Goal: Check status: Check status

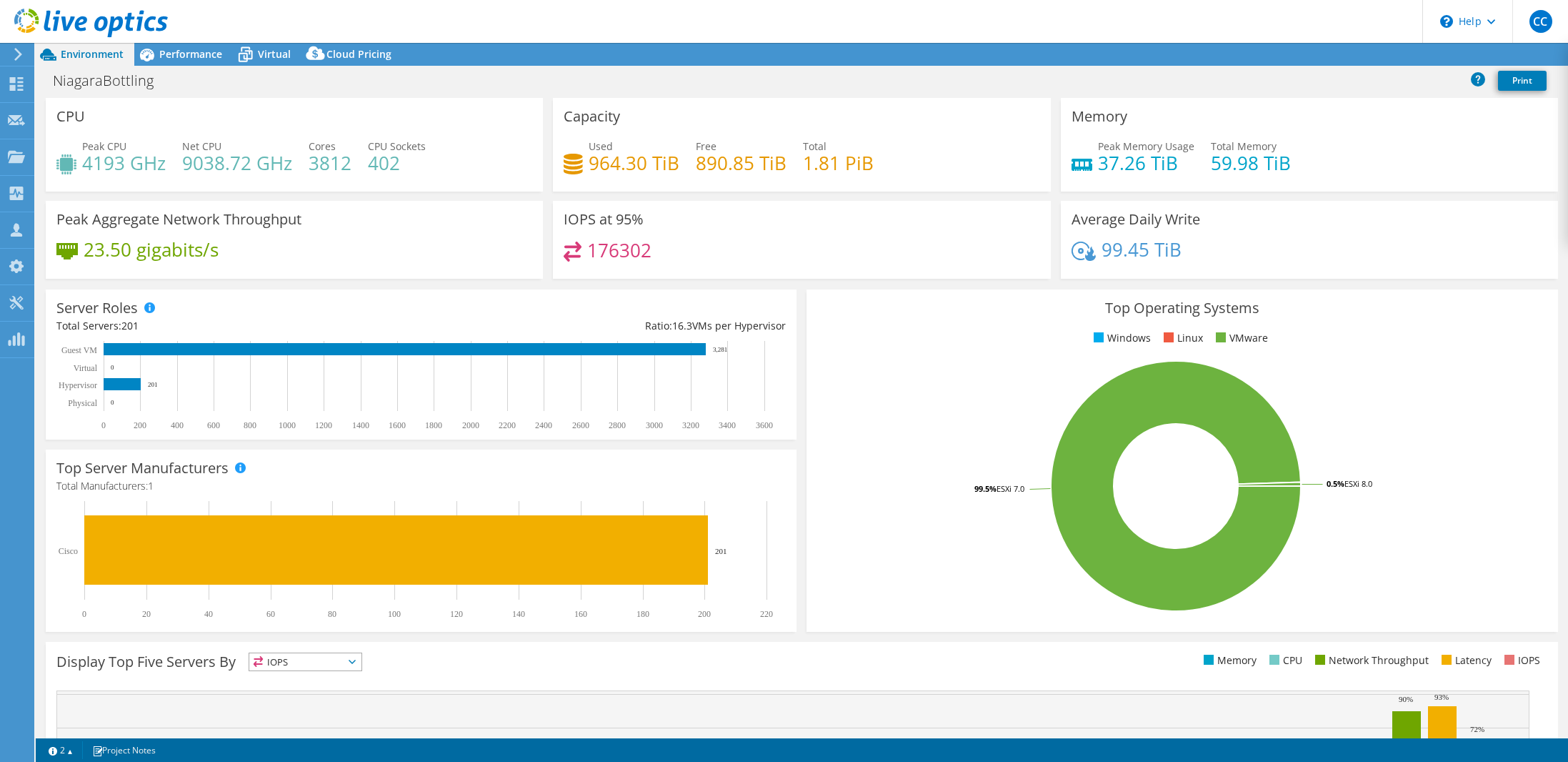
select select "USD"
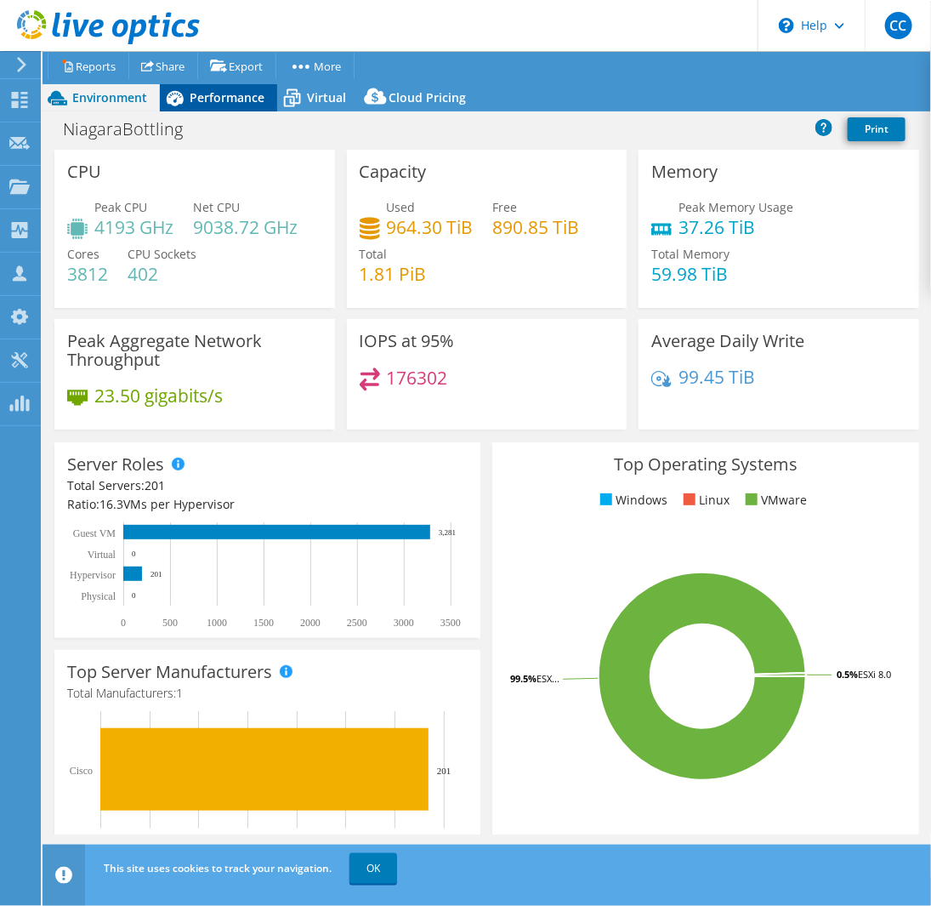
click at [247, 91] on span "Performance" at bounding box center [227, 97] width 75 height 16
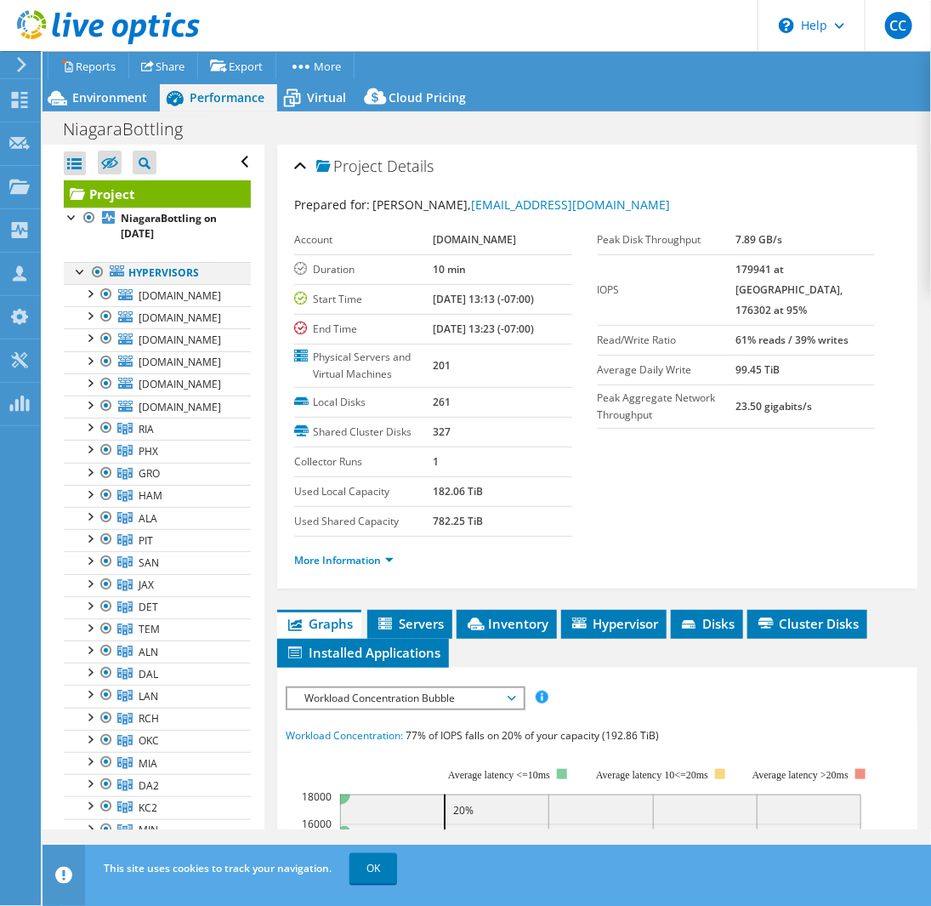
click at [75, 269] on div at bounding box center [80, 270] width 17 height 17
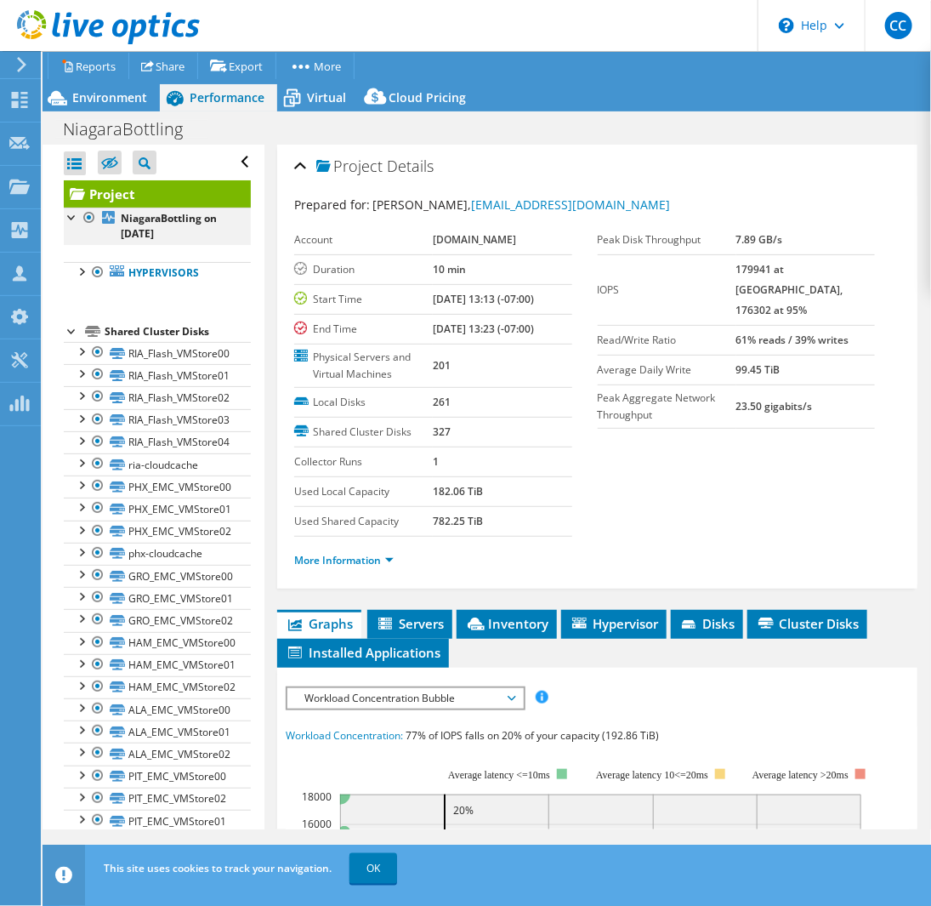
click at [69, 217] on div at bounding box center [72, 216] width 17 height 17
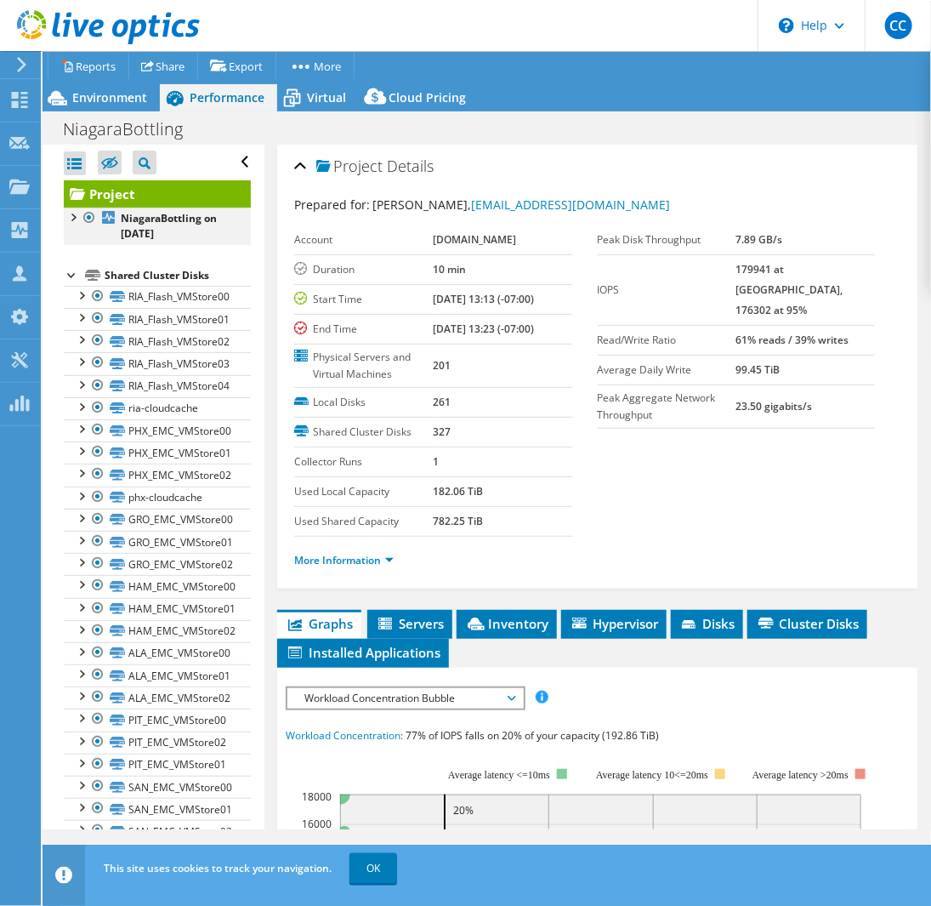
click at [69, 217] on div at bounding box center [72, 216] width 17 height 17
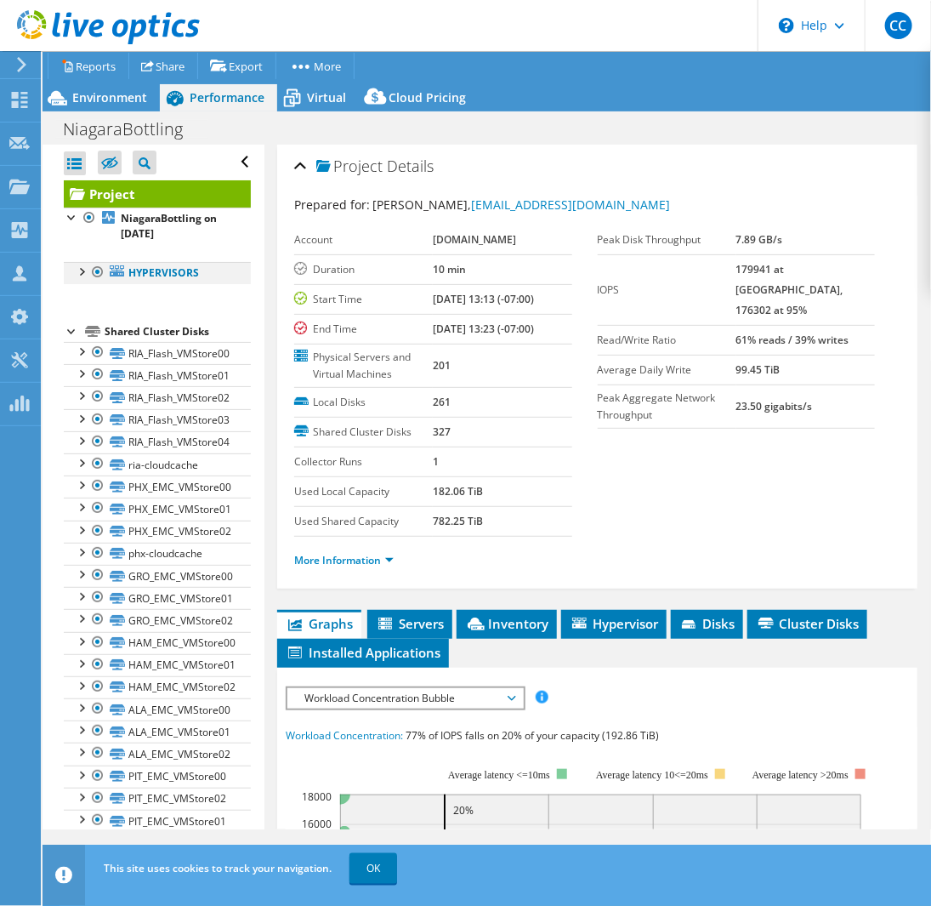
click at [77, 272] on div at bounding box center [80, 270] width 17 height 17
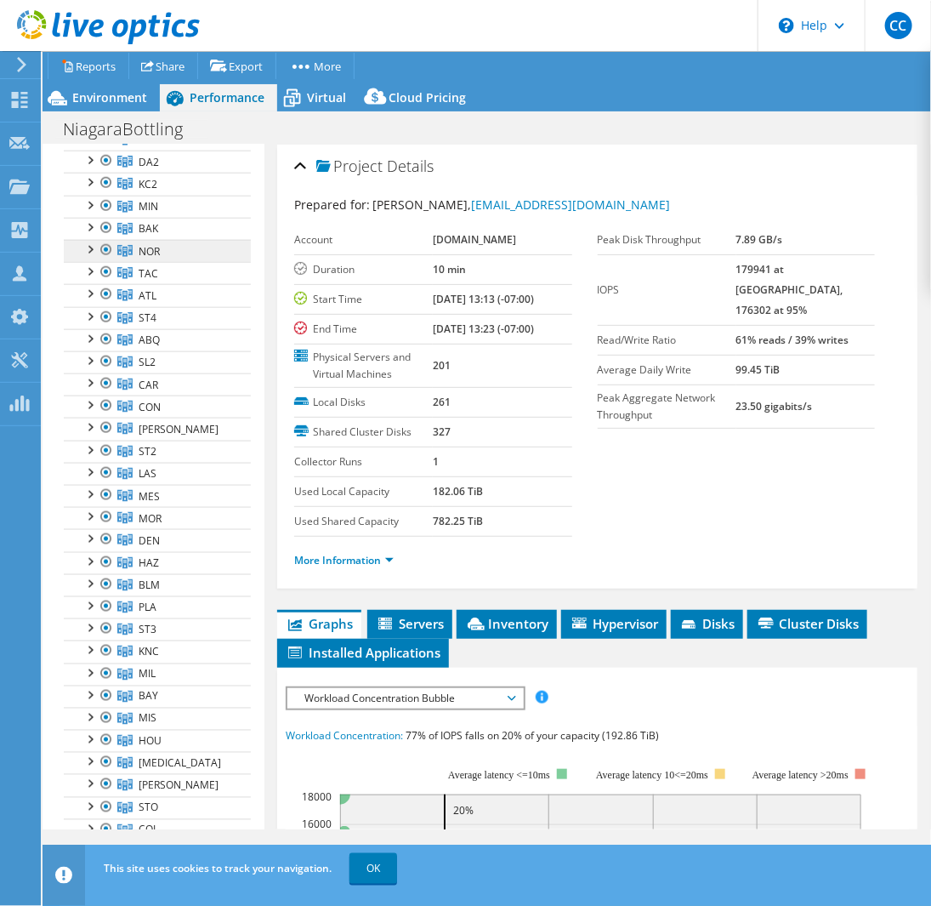
scroll to position [595, 0]
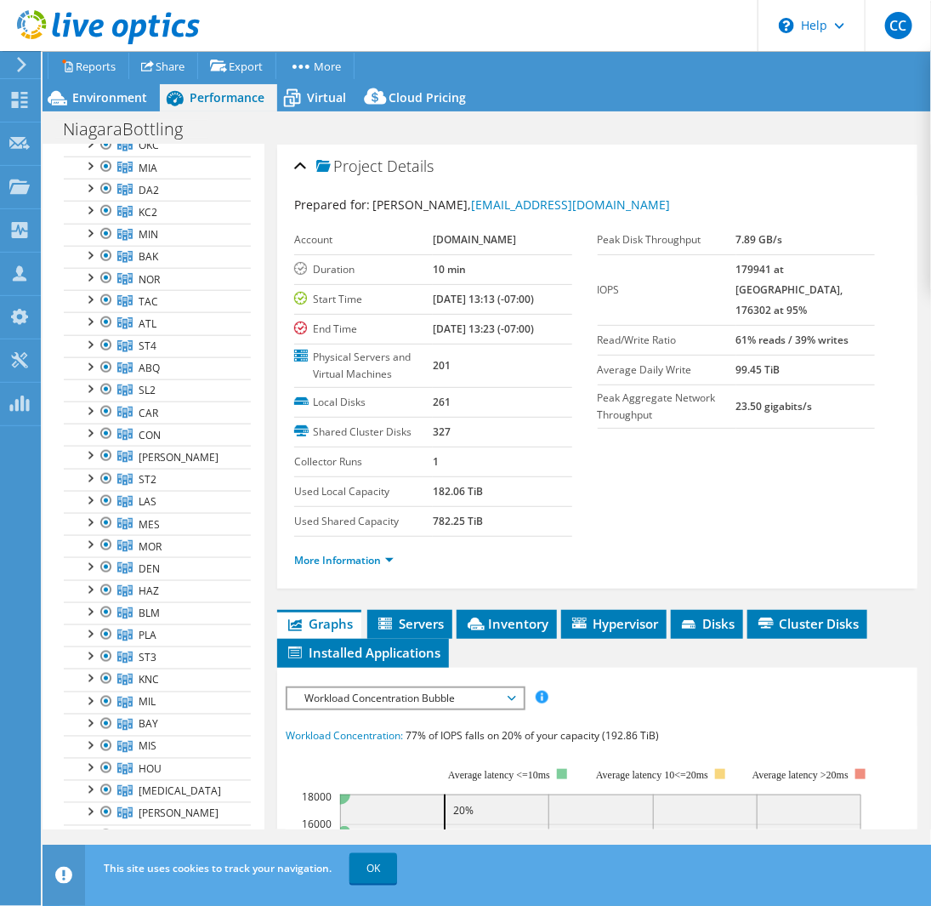
click at [89, 129] on div at bounding box center [89, 120] width 17 height 17
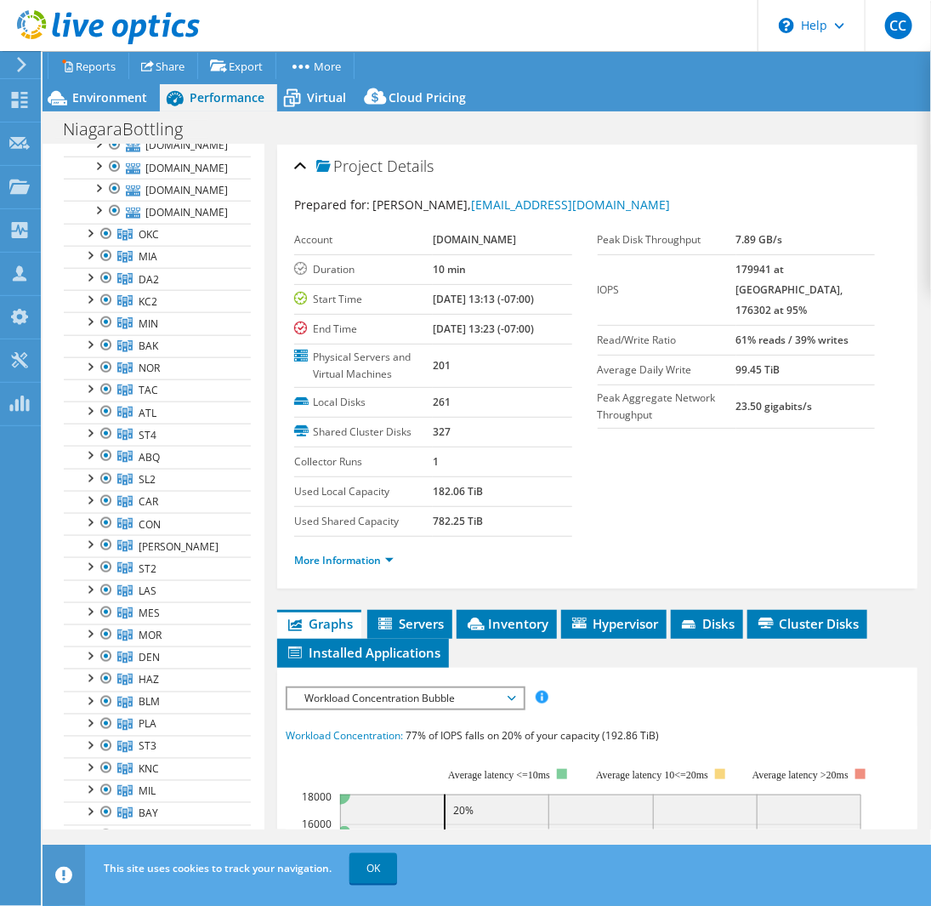
click at [89, 129] on div at bounding box center [89, 120] width 17 height 17
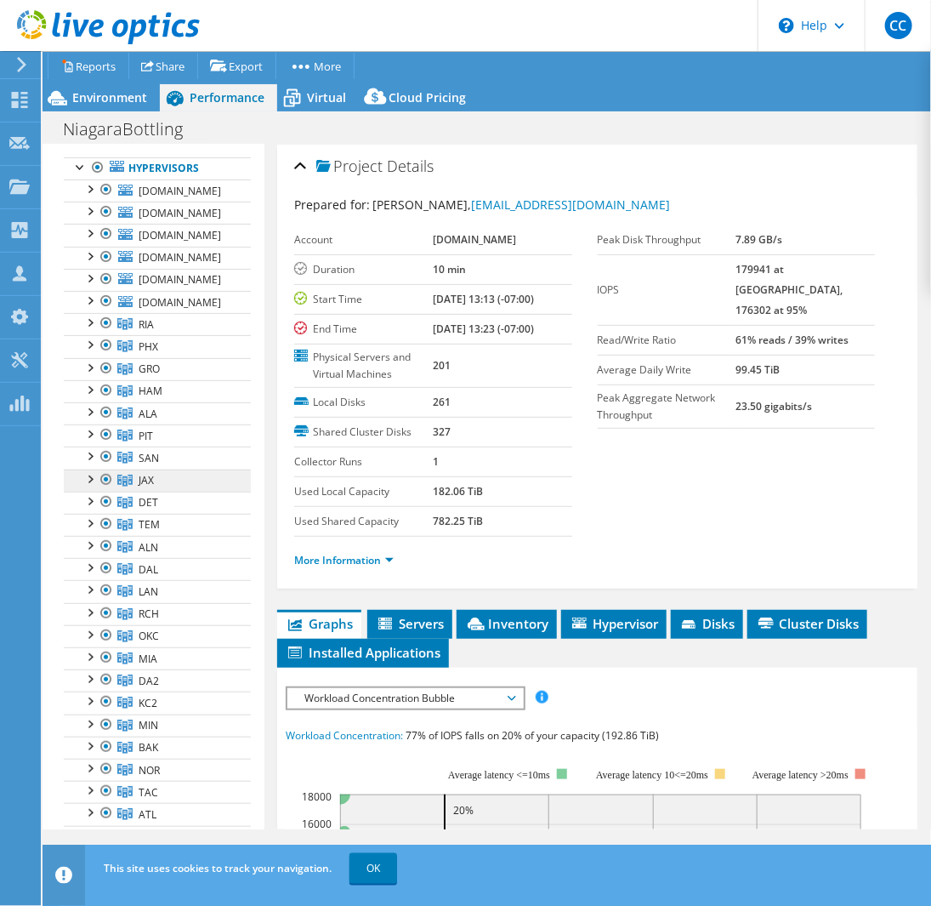
scroll to position [85, 0]
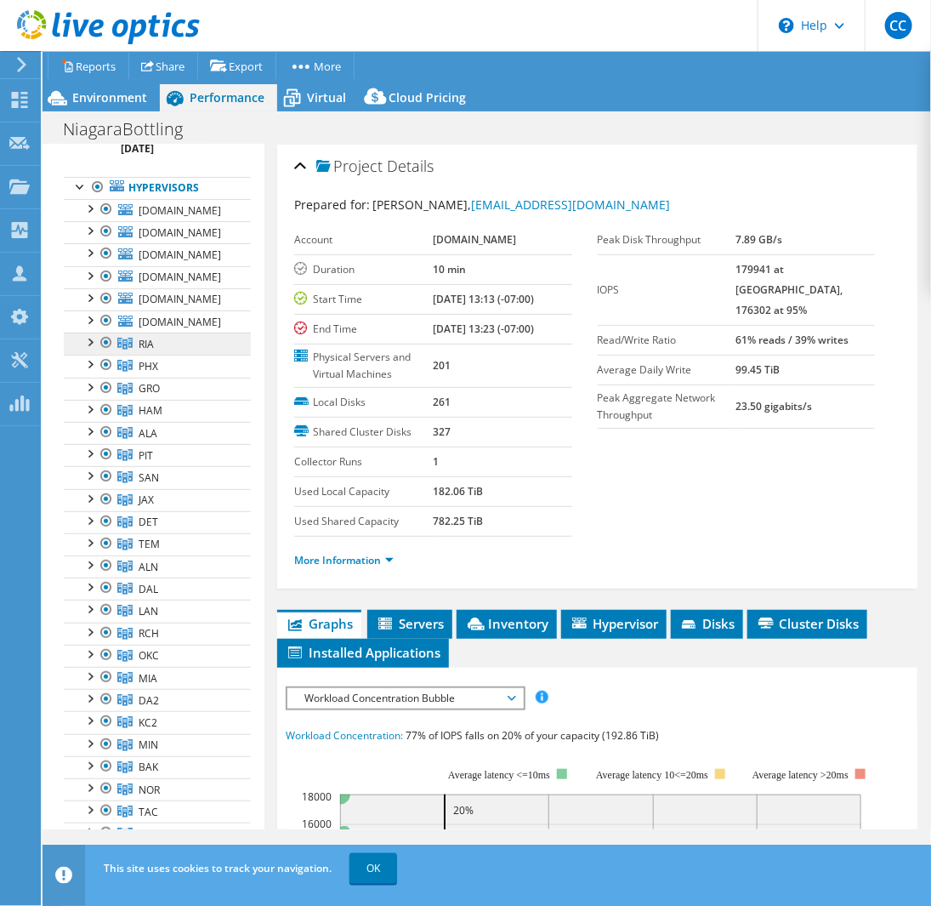
click at [149, 351] on span "RIA" at bounding box center [146, 344] width 15 height 14
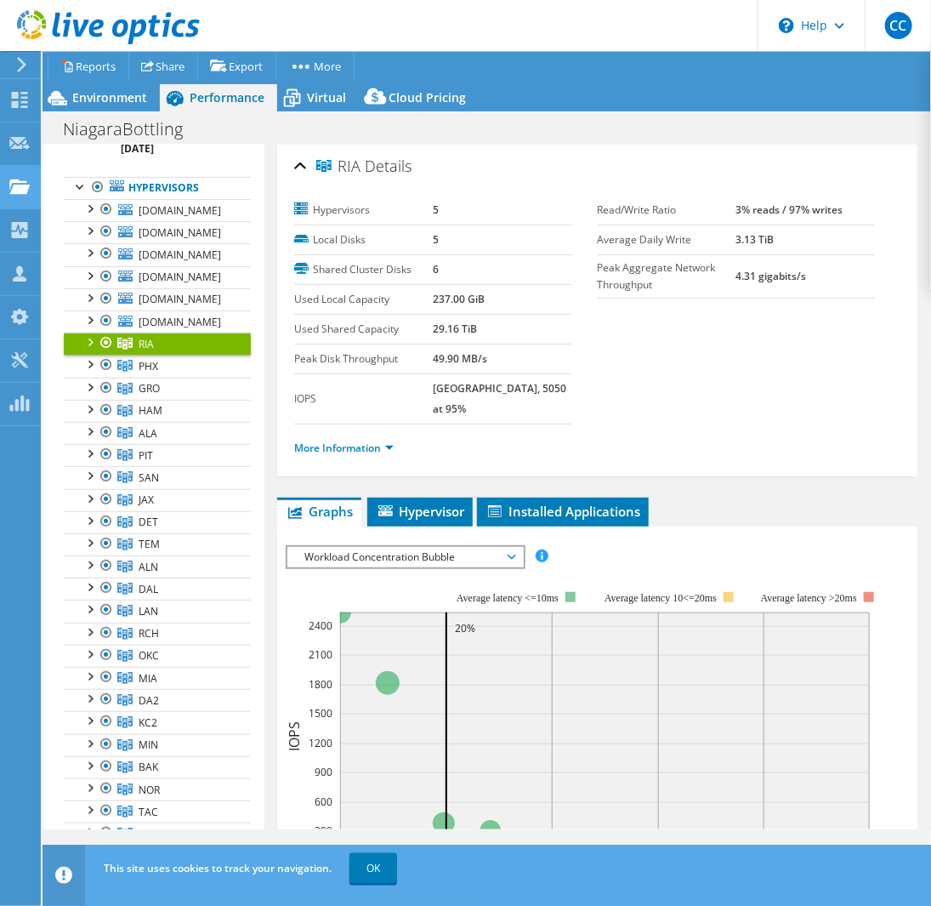
scroll to position [0, 0]
click at [387, 874] on link "OK" at bounding box center [374, 868] width 48 height 31
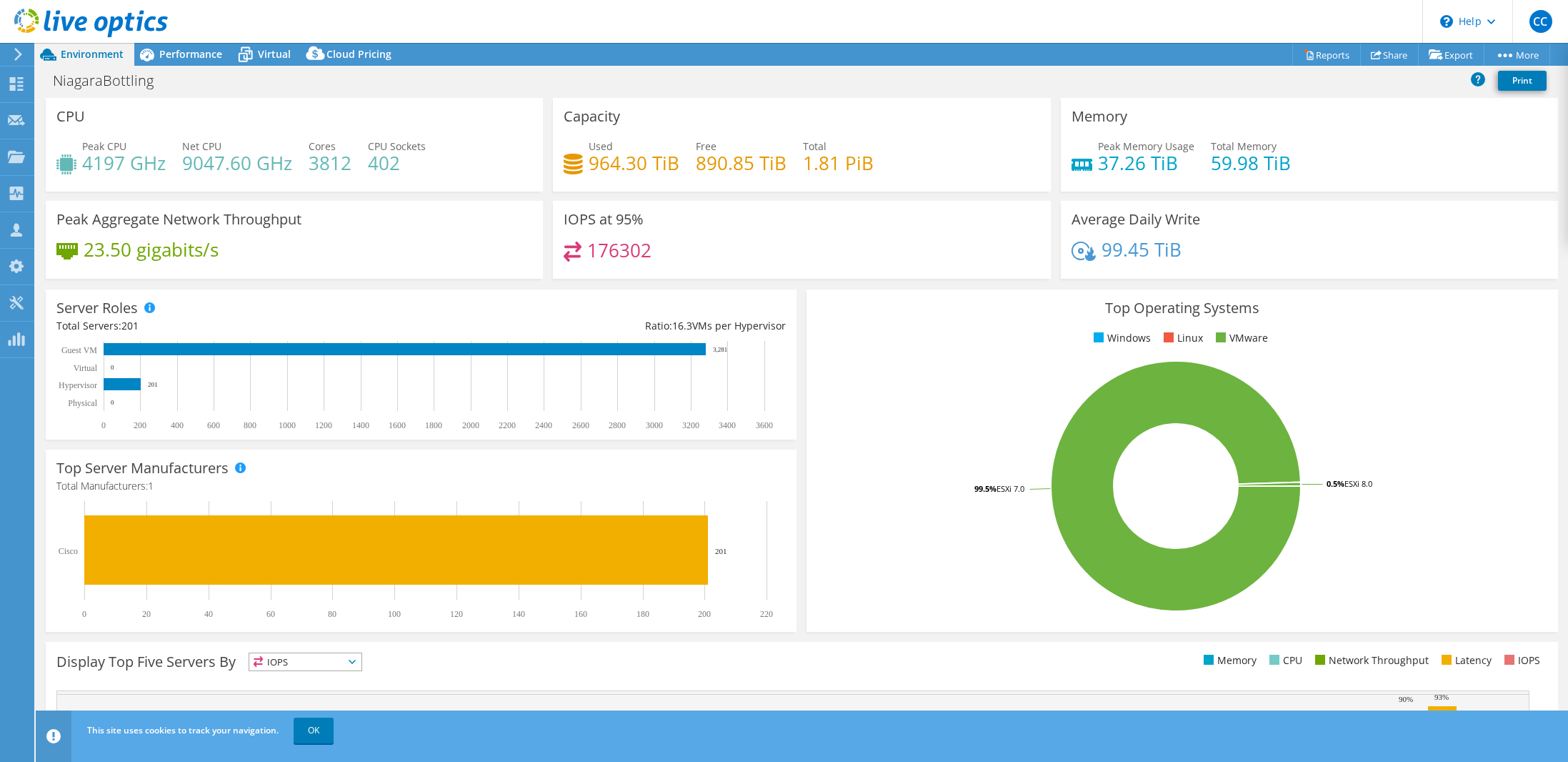
select select "USD"
